Goal: Navigation & Orientation: Find specific page/section

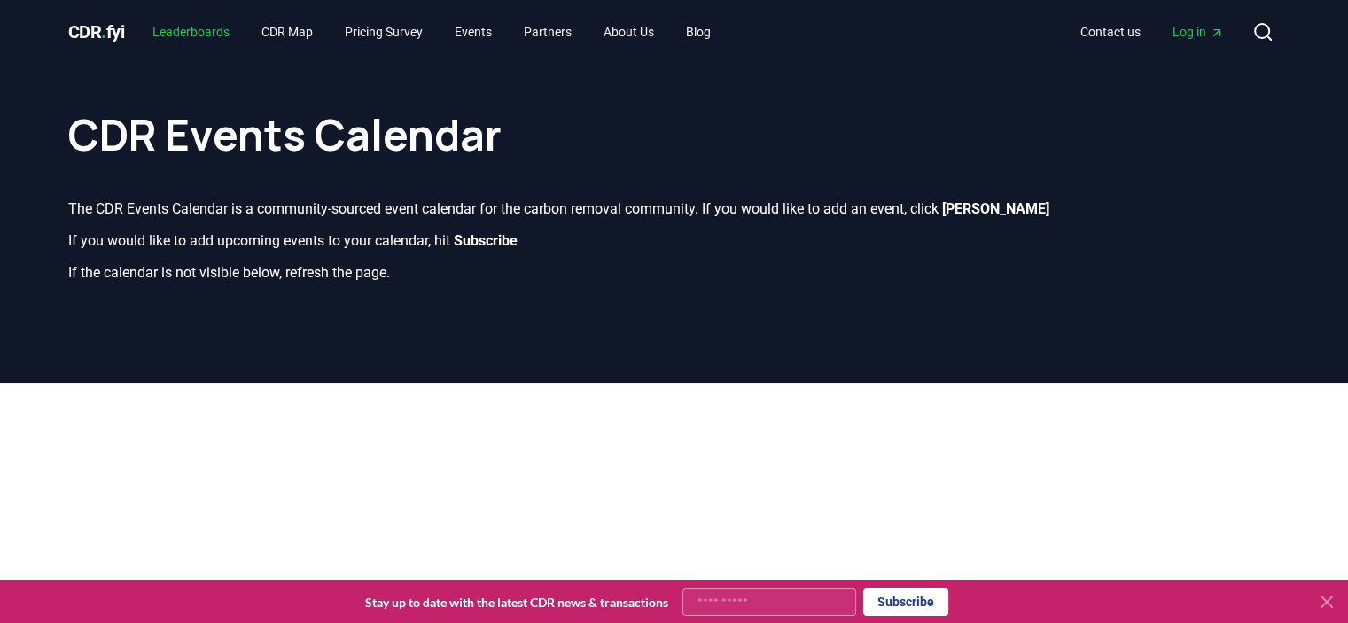
click at [220, 40] on link "Leaderboards" at bounding box center [190, 32] width 105 height 32
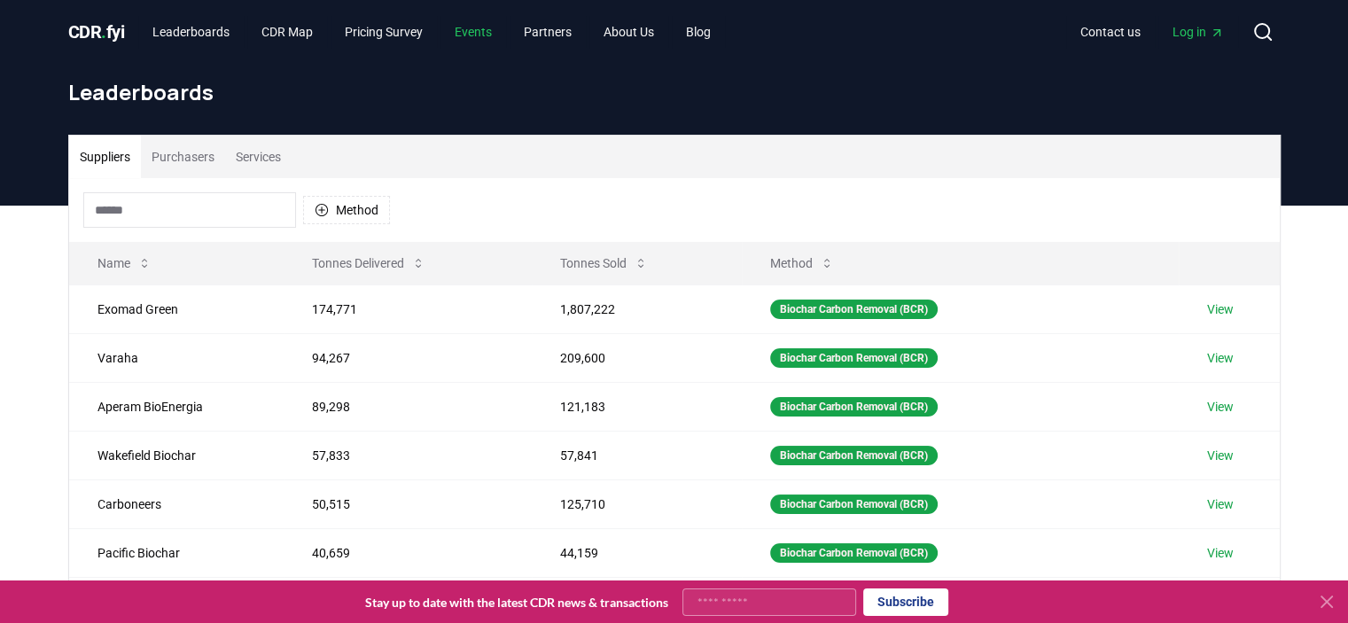
click at [503, 29] on link "Events" at bounding box center [473, 32] width 66 height 32
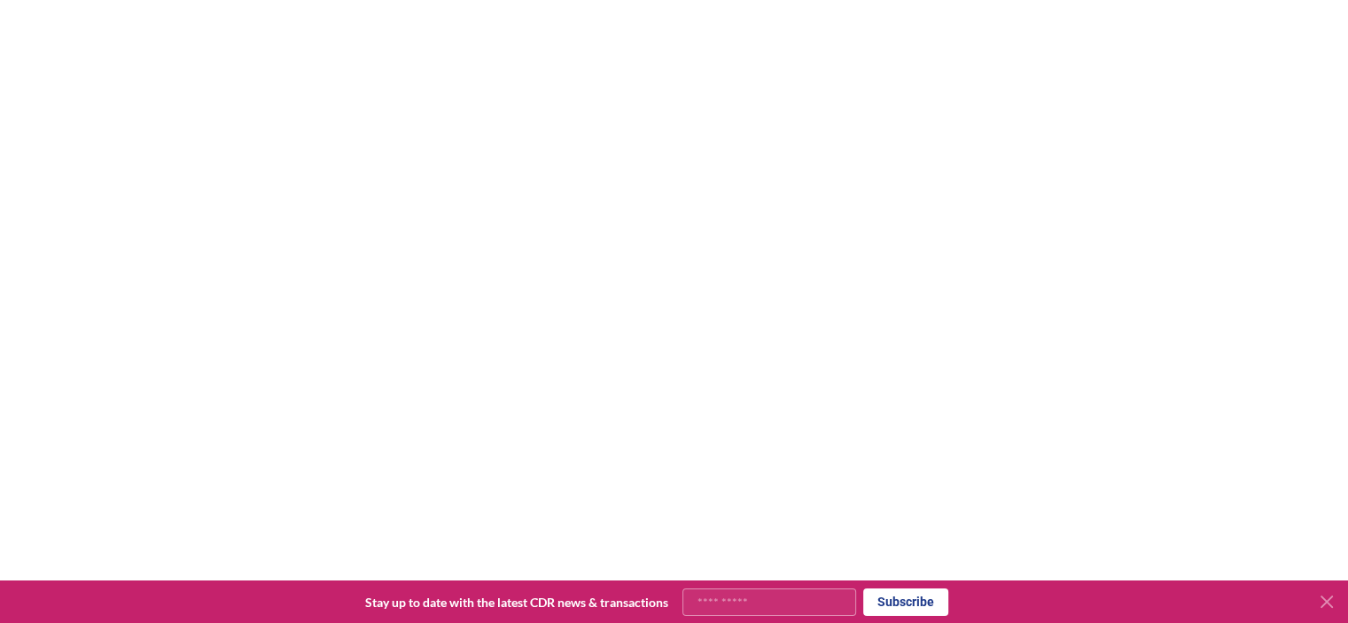
scroll to position [354, 0]
